Goal: Task Accomplishment & Management: Complete application form

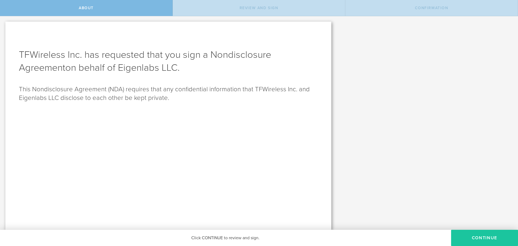
click at [471, 238] on button "Continue" at bounding box center [484, 237] width 67 height 16
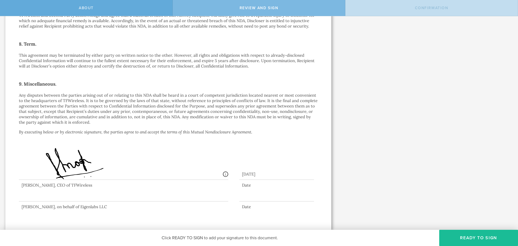
scroll to position [353, 0]
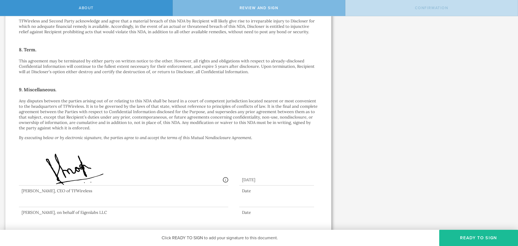
click at [44, 200] on div at bounding box center [123, 196] width 209 height 22
click at [469, 239] on button "Ready to Sign" at bounding box center [478, 237] width 79 height 16
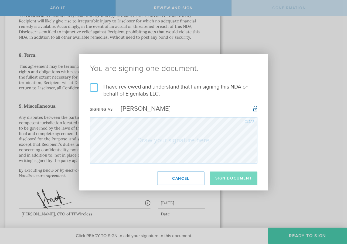
scroll to position [444, 0]
click at [94, 89] on label "I have reviewed and understand that I am signing this NDA on behalf of Eigenlab…" at bounding box center [173, 90] width 167 height 14
click at [0, 0] on input "I have reviewed and understand that I am signing this NDA on behalf of Eigenlab…" at bounding box center [0, 0] width 0 height 0
click at [251, 120] on div "Clear" at bounding box center [249, 121] width 10 height 3
click at [227, 175] on button "Sign Document" at bounding box center [232, 177] width 47 height 13
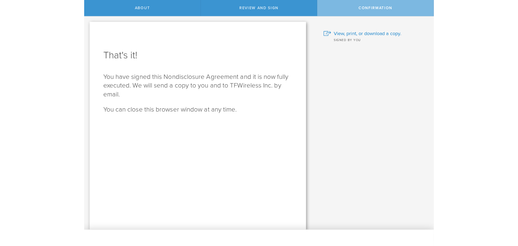
scroll to position [0, 0]
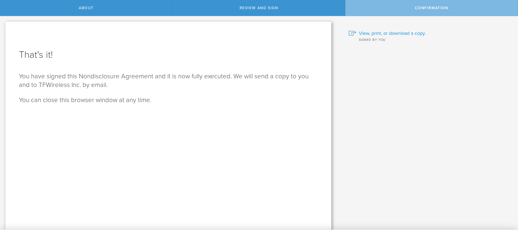
click at [395, 34] on span "View, print, or download a copy." at bounding box center [392, 33] width 67 height 7
